Goal: Task Accomplishment & Management: Manage account settings

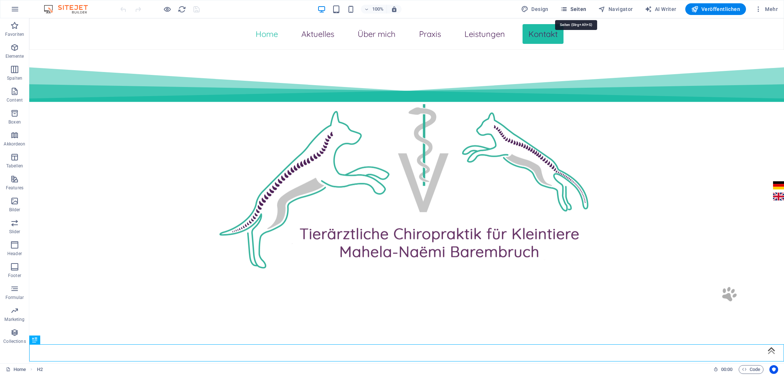
click at [580, 5] on button "Seiten" at bounding box center [573, 9] width 32 height 12
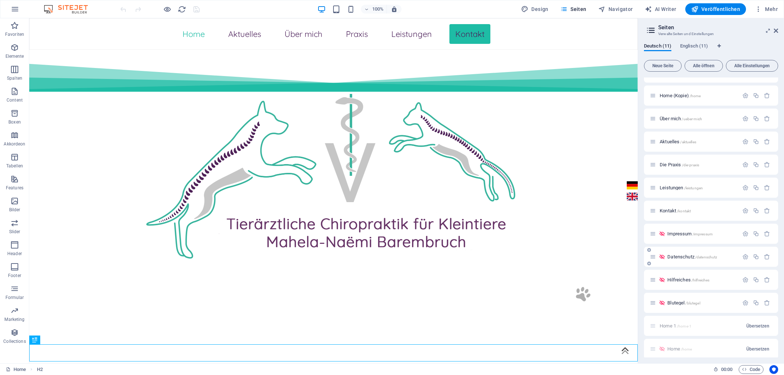
scroll to position [34, 0]
click at [686, 216] on span "Impressum /impressum" at bounding box center [689, 214] width 45 height 5
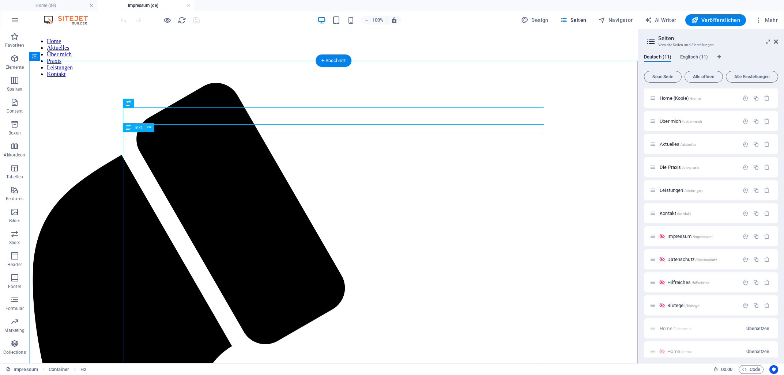
scroll to position [0, 0]
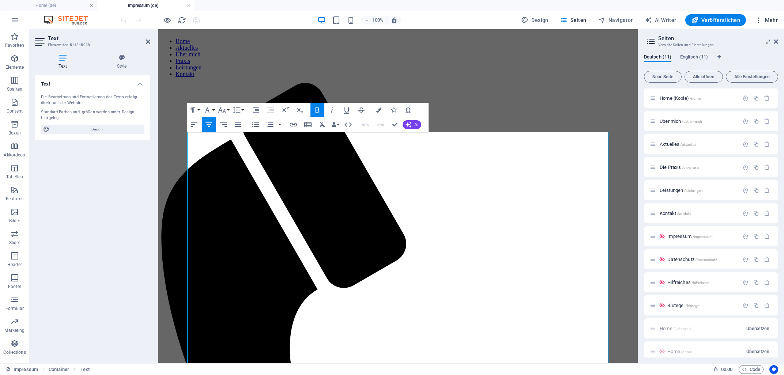
click at [760, 20] on icon "button" at bounding box center [758, 19] width 7 height 7
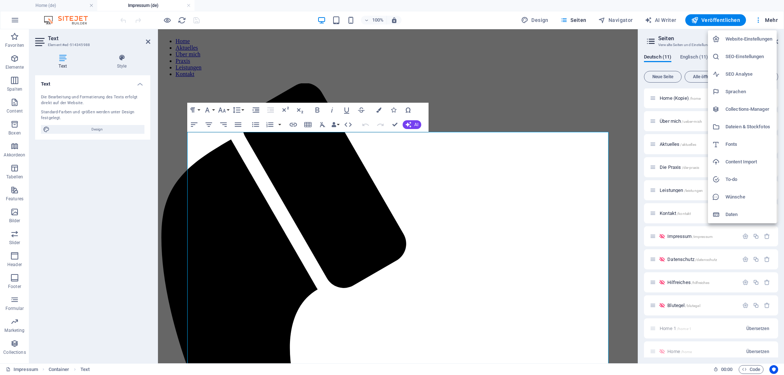
click at [753, 38] on h6 "Website-Einstellungen" at bounding box center [749, 39] width 47 height 9
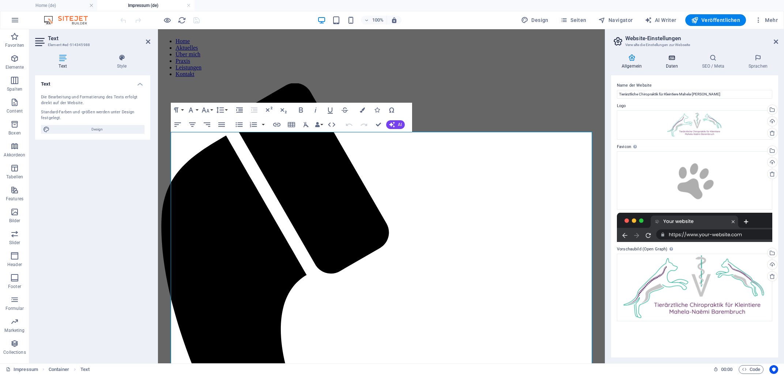
click at [672, 59] on icon at bounding box center [671, 57] width 33 height 7
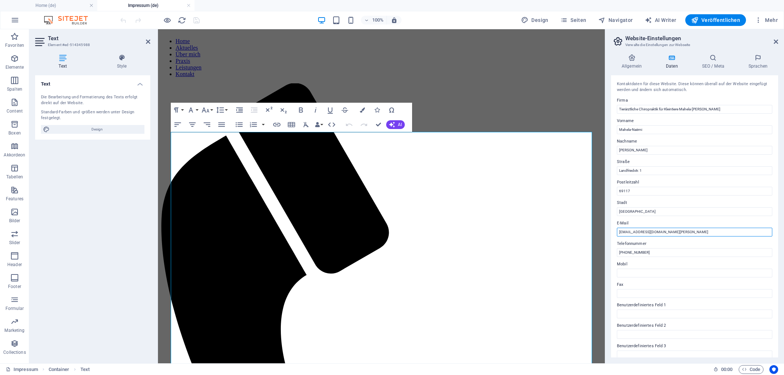
drag, startPoint x: 680, startPoint y: 231, endPoint x: 606, endPoint y: 230, distance: 73.1
click at [606, 230] on aside "Website-Einstellungen Verwalte die Einstellungen zur Webseite Allgemein Daten S…" at bounding box center [694, 196] width 179 height 334
drag, startPoint x: 671, startPoint y: 233, endPoint x: 618, endPoint y: 231, distance: 52.7
click at [618, 231] on input "[EMAIL_ADDRESS][DOMAIN_NAME][PERSON_NAME]" at bounding box center [694, 232] width 155 height 9
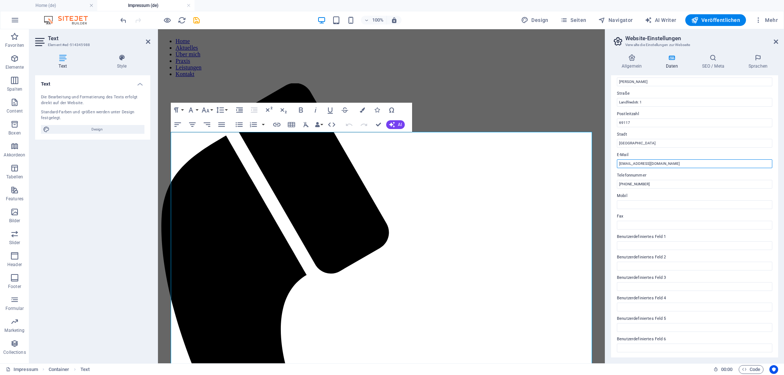
scroll to position [69, 0]
type input "[EMAIL_ADDRESS][DOMAIN_NAME]"
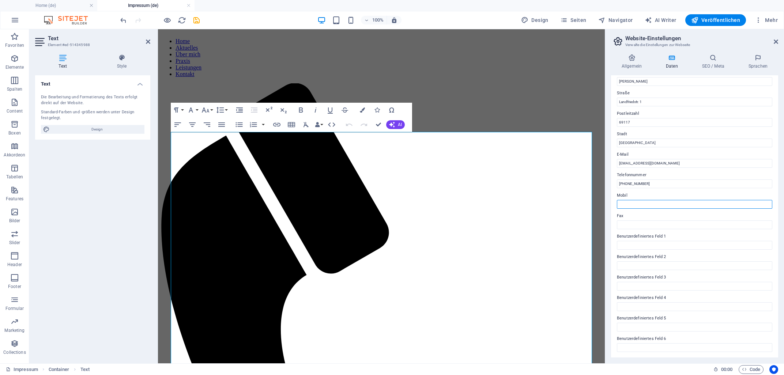
click at [674, 204] on input "Mobil" at bounding box center [694, 204] width 155 height 9
click at [633, 57] on icon at bounding box center [631, 57] width 41 height 7
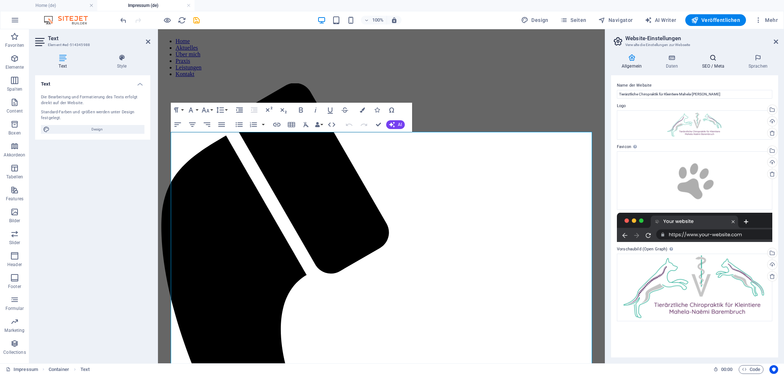
click at [713, 62] on h4 "SEO / Meta" at bounding box center [715, 61] width 46 height 15
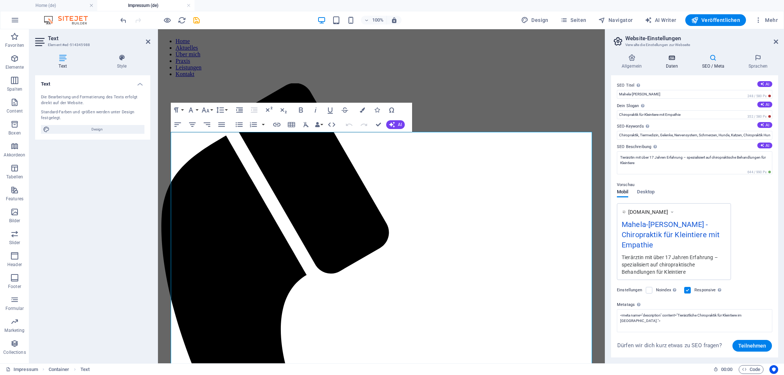
click at [679, 59] on icon at bounding box center [671, 57] width 33 height 7
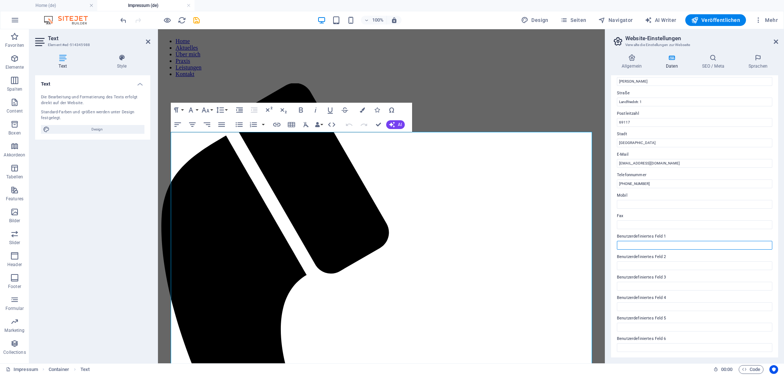
click at [637, 246] on input "Benutzerdefiniertes Feld 1" at bounding box center [694, 245] width 155 height 9
click at [626, 245] on input "Web: [DOMAIN_NAME]" at bounding box center [694, 245] width 155 height 9
type input "Web: [DOMAIN_NAME]"
click at [196, 20] on icon "save" at bounding box center [196, 20] width 8 height 8
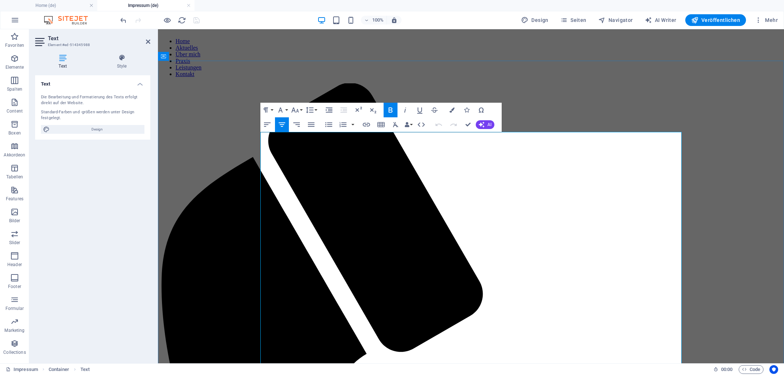
drag, startPoint x: 518, startPoint y: 208, endPoint x: 439, endPoint y: 207, distance: 79.0
